Goal: Go to known website: Go to known website

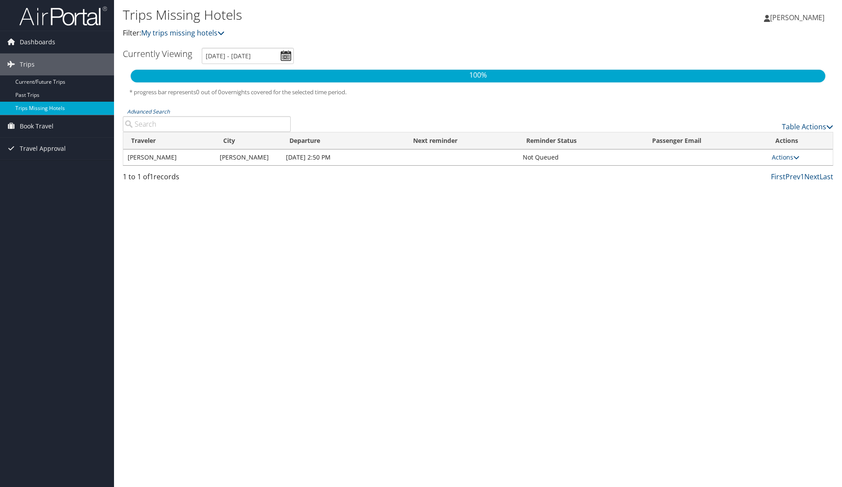
click at [39, 107] on link "Trips Missing Hotels" at bounding box center [57, 108] width 114 height 13
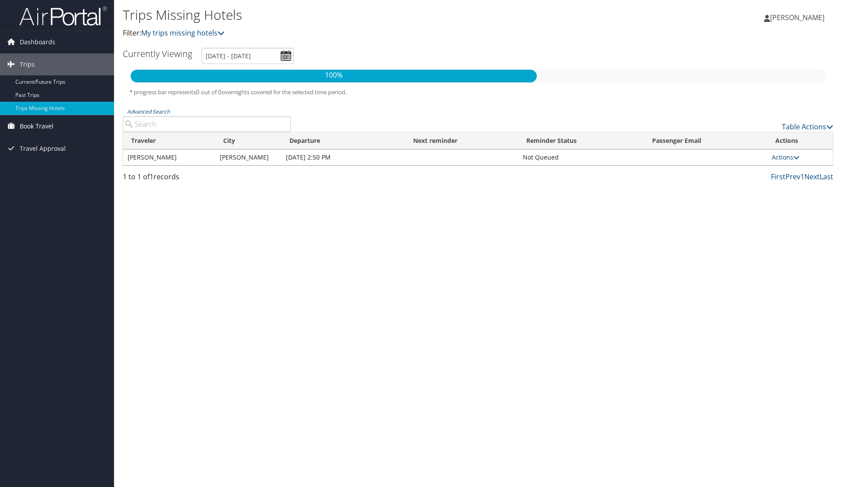
click at [30, 126] on span "Book Travel" at bounding box center [37, 126] width 34 height 22
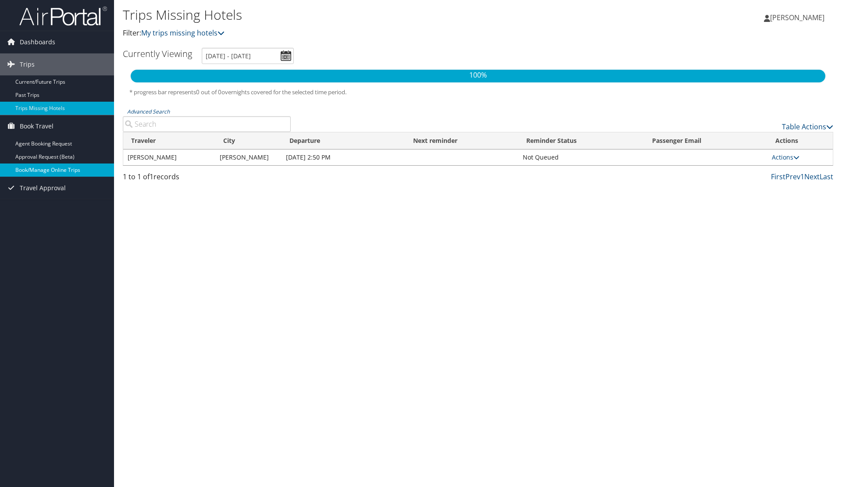
click at [45, 164] on link "Book/Manage Online Trips" at bounding box center [57, 170] width 114 height 13
